Goal: Use online tool/utility: Utilize a website feature to perform a specific function

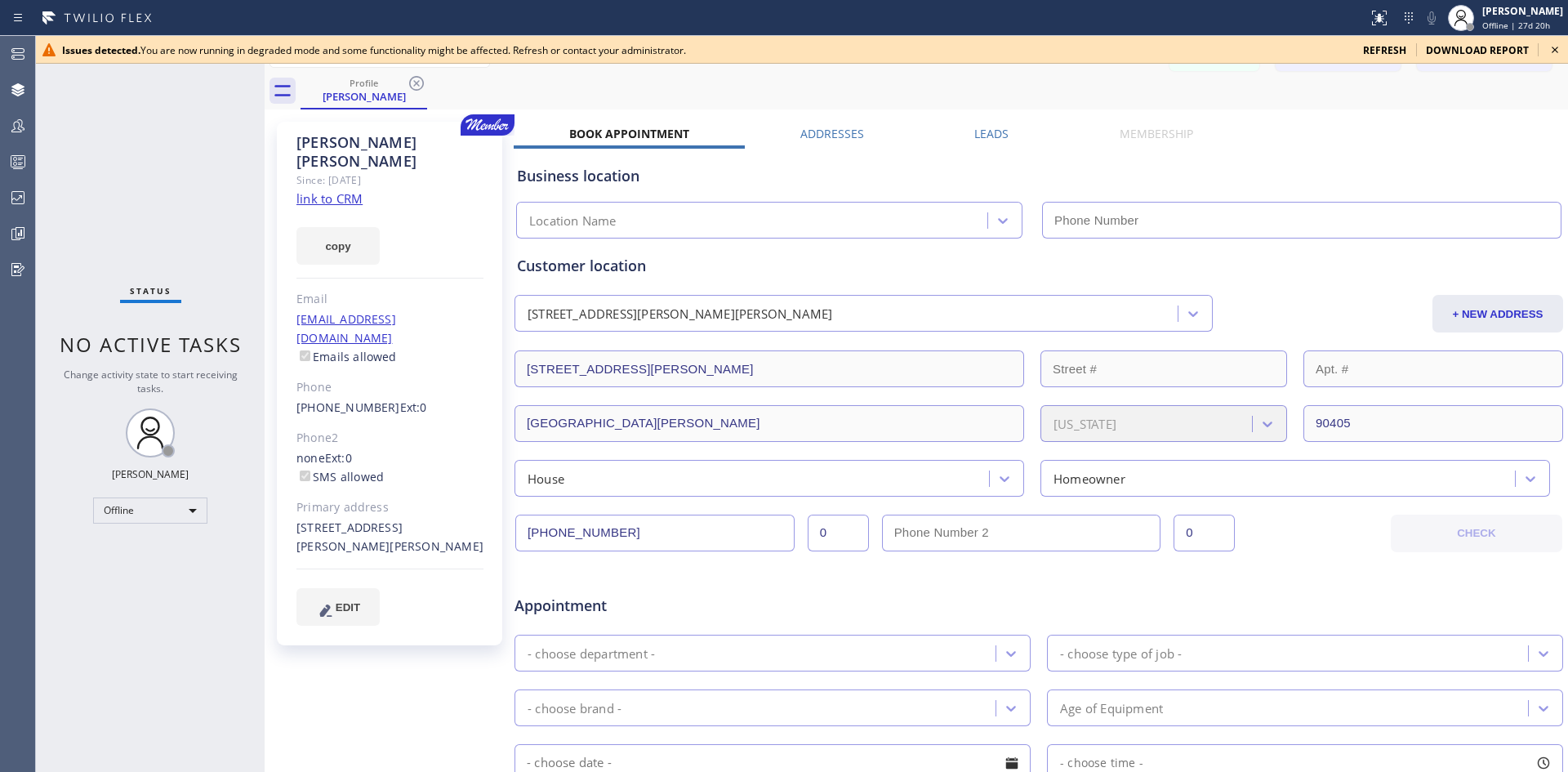
drag, startPoint x: 1452, startPoint y: 47, endPoint x: 1425, endPoint y: 120, distance: 77.8
click at [1452, 47] on span "download report" at bounding box center [1477, 50] width 103 height 14
